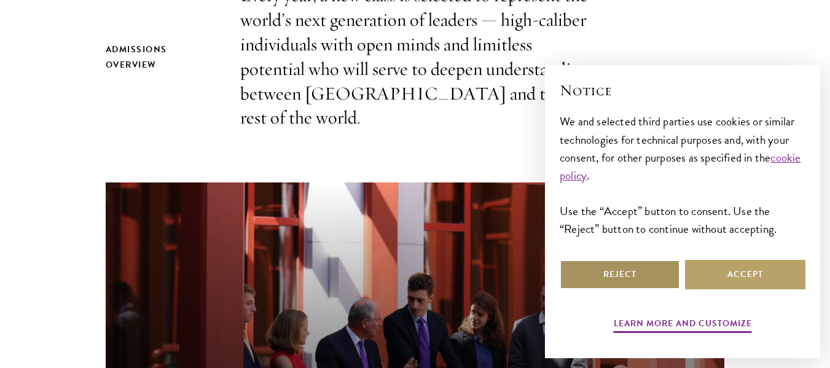
click at [637, 274] on button "Reject" at bounding box center [620, 275] width 120 height 30
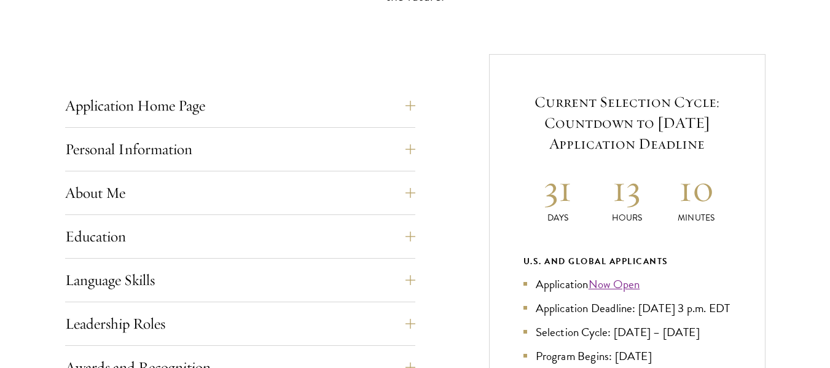
scroll to position [448, 0]
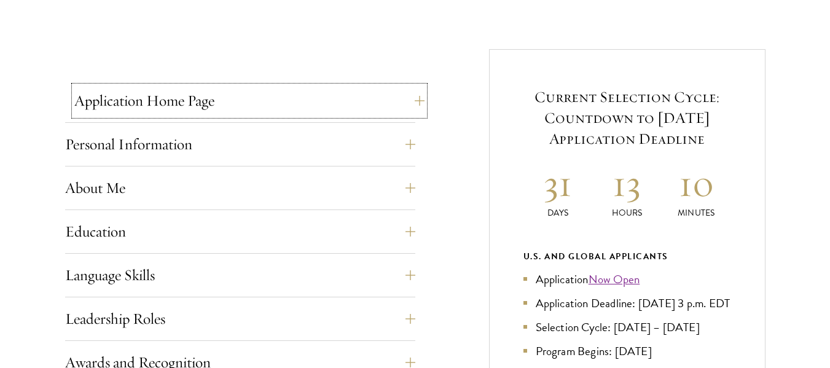
click at [415, 100] on button "Application Home Page" at bounding box center [249, 101] width 350 height 30
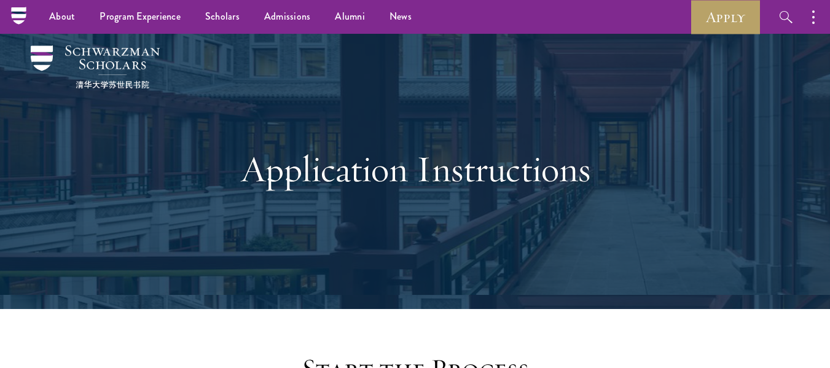
scroll to position [0, 0]
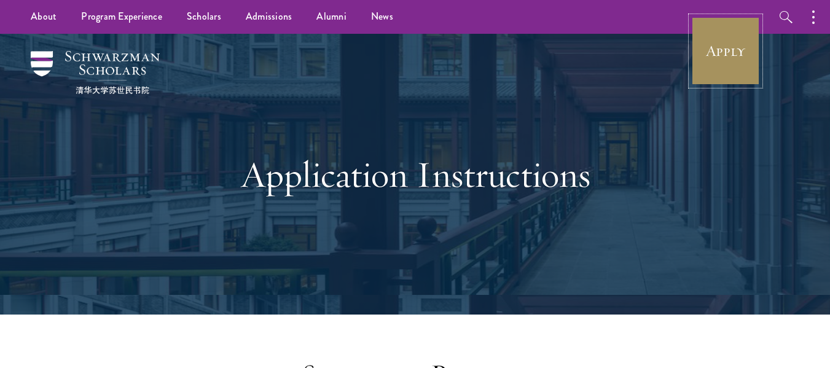
click at [736, 52] on link "Apply" at bounding box center [726, 51] width 69 height 69
